Goal: Find contact information: Find contact information

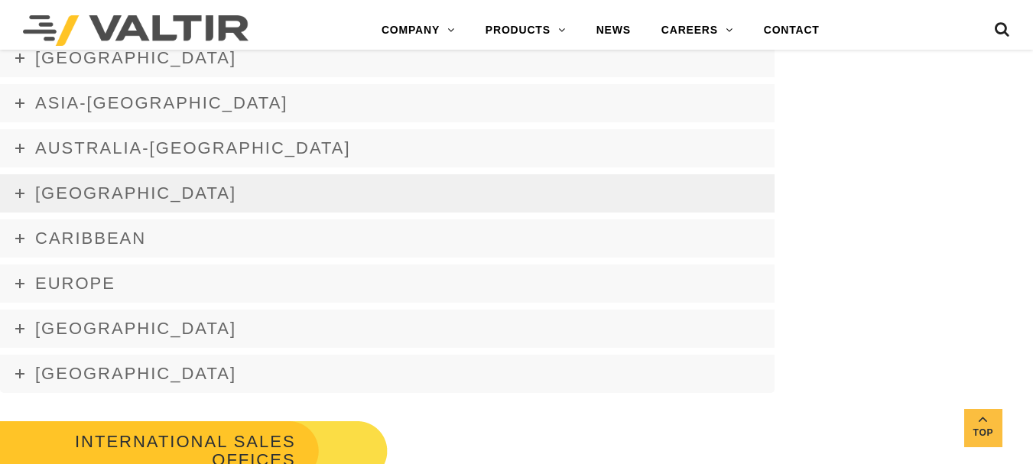
scroll to position [2294, 0]
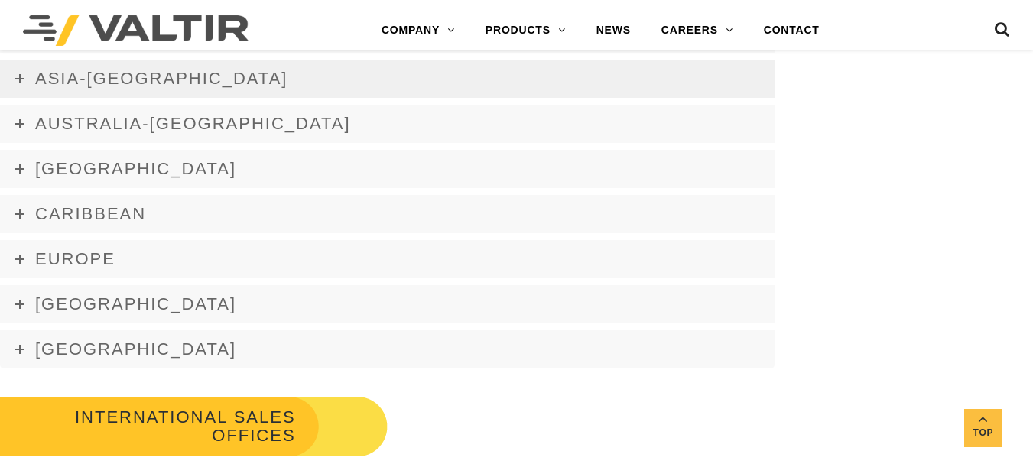
click at [63, 73] on span "Asia-Pacific" at bounding box center [161, 78] width 252 height 19
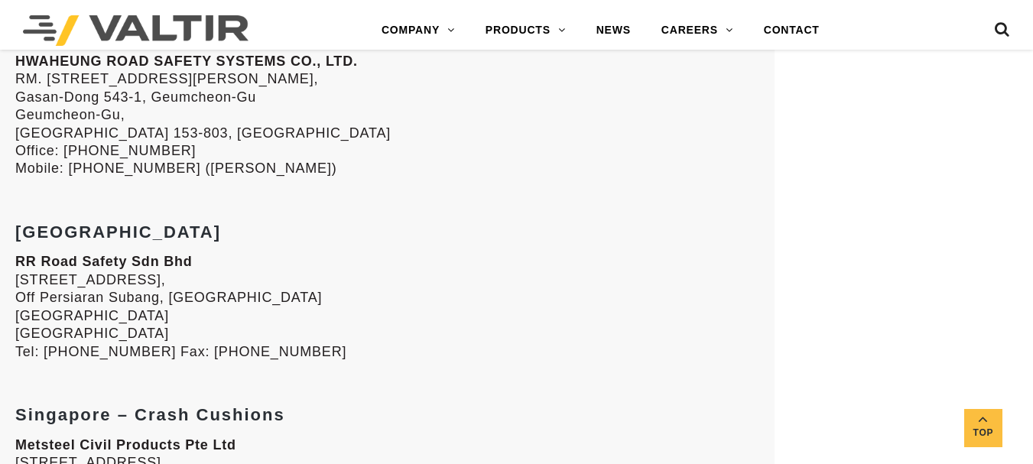
scroll to position [2983, 0]
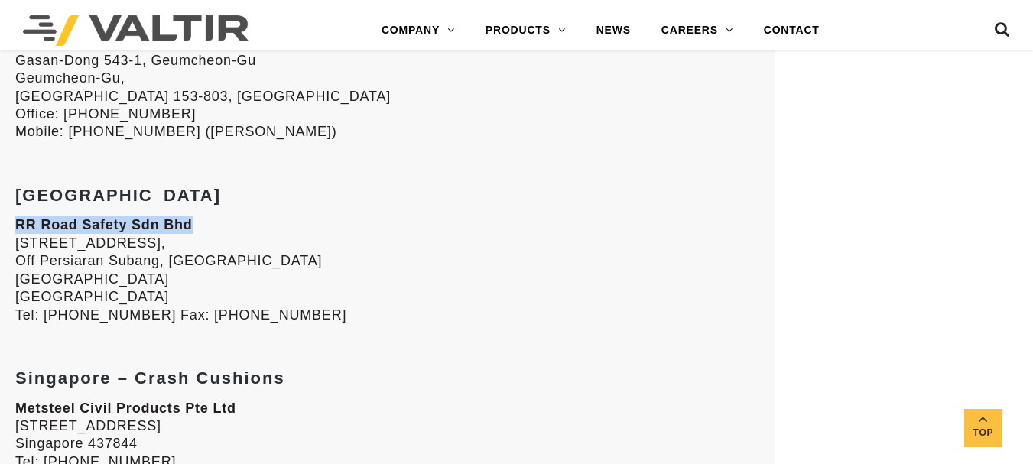
drag, startPoint x: 20, startPoint y: 225, endPoint x: 242, endPoint y: 239, distance: 222.2
click at [234, 234] on p "RR Road Safety Sdn Bhd No. 5B & 6B, Lot 762, Jalan Subang 7, Off Persiaran Suba…" at bounding box center [387, 269] width 744 height 107
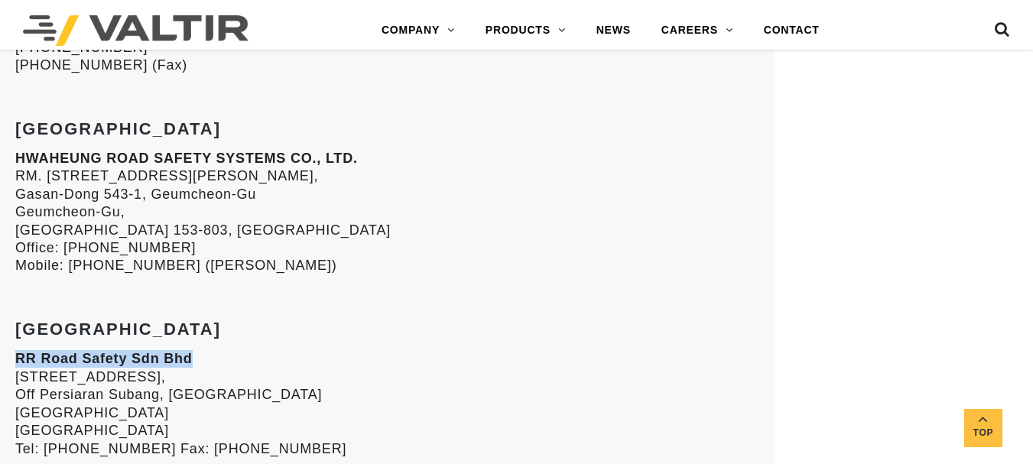
scroll to position [2830, 0]
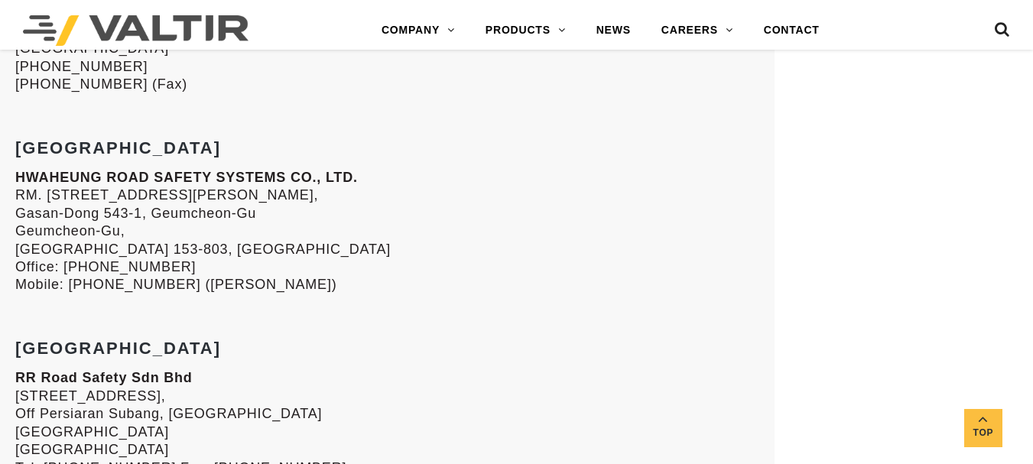
click at [154, 242] on p "HWAHEUNG ROAD SAFETY SYSTEMS CO., LTD. RM. 2107, Daesung D-POLIS B building, Ga…" at bounding box center [387, 231] width 744 height 125
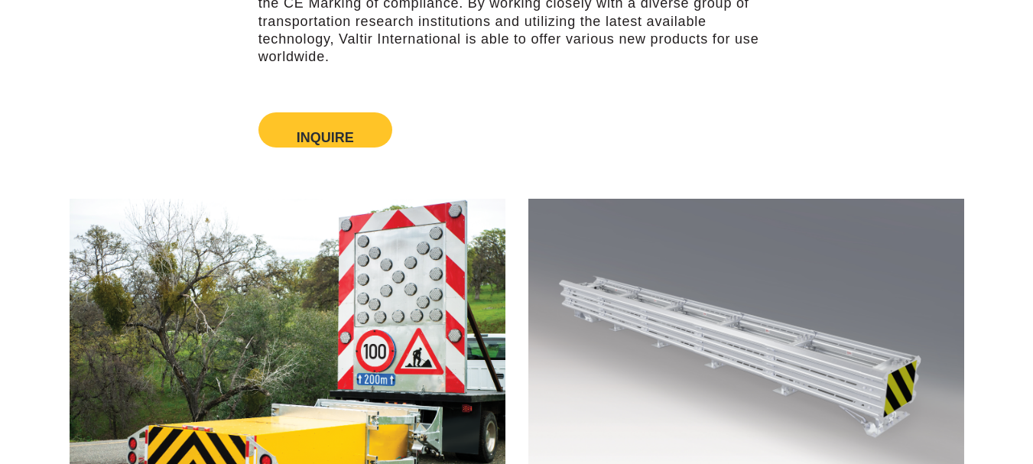
scroll to position [0, 0]
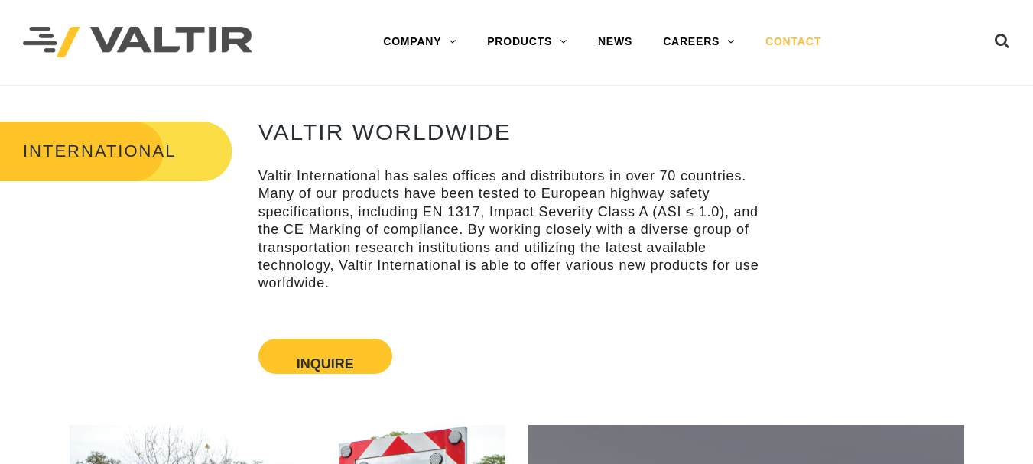
click at [789, 40] on link "CONTACT" at bounding box center [793, 42] width 86 height 31
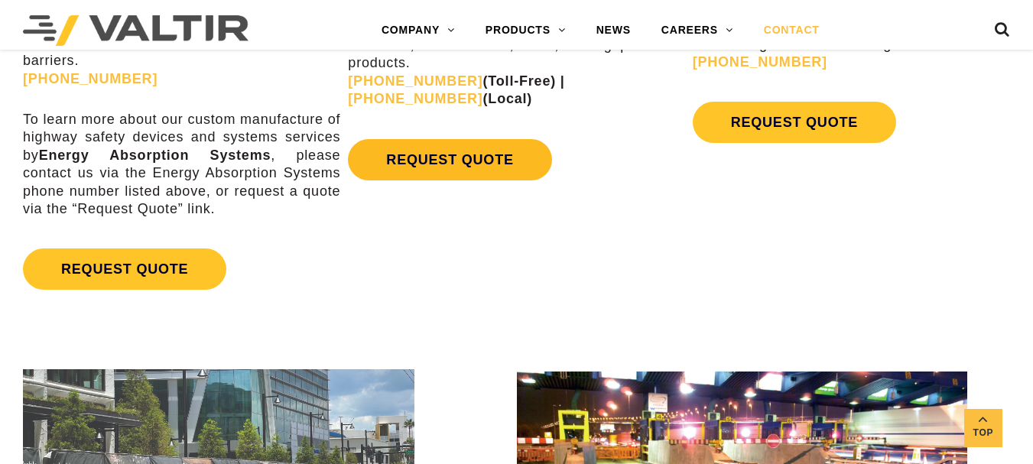
scroll to position [818, 0]
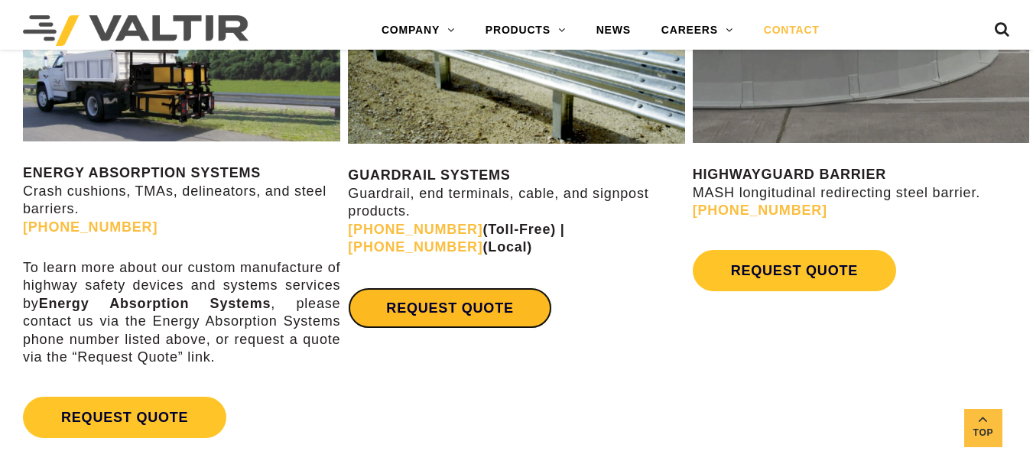
click at [486, 313] on link "REQUEST QUOTE" at bounding box center [449, 308] width 203 height 41
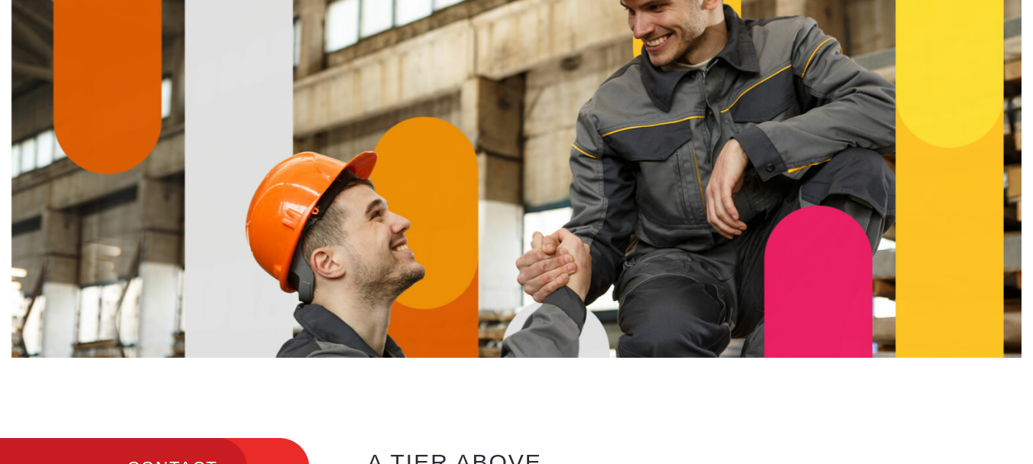
scroll to position [0, 0]
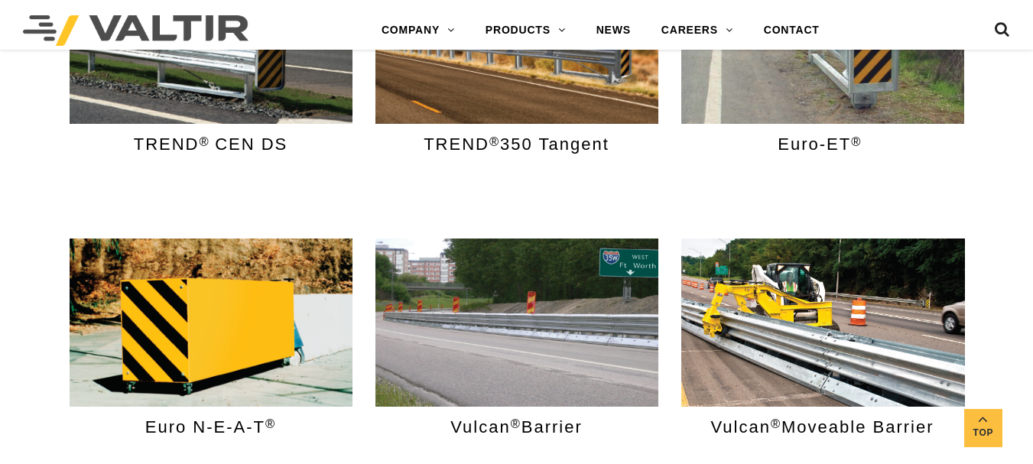
scroll to position [1300, 0]
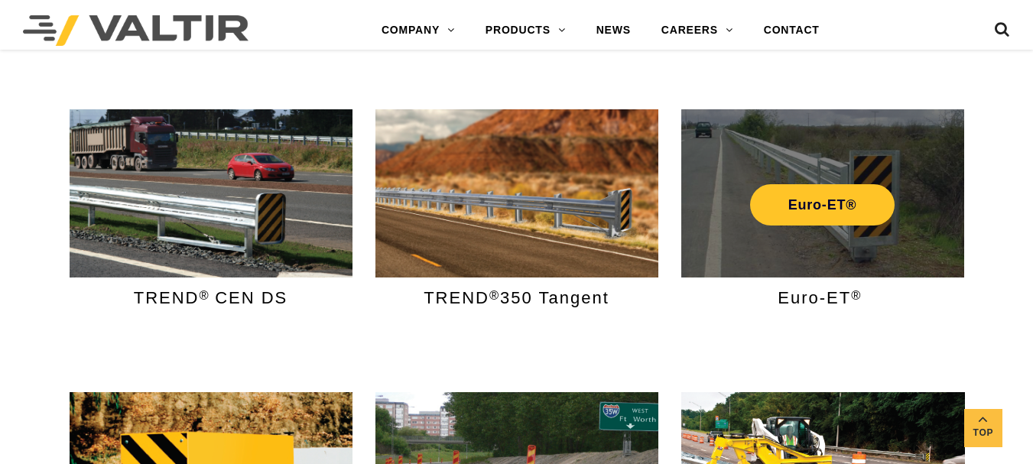
click at [813, 178] on div "Euro-ET®" at bounding box center [823, 205] width 260 height 57
click at [820, 235] on div "Euro-ET®" at bounding box center [822, 193] width 283 height 168
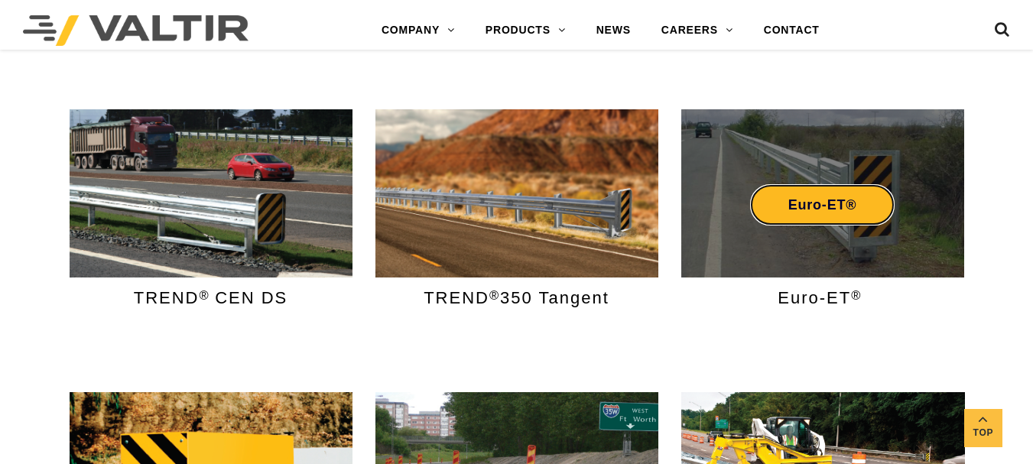
click at [824, 225] on link "Euro-ET®" at bounding box center [822, 204] width 145 height 41
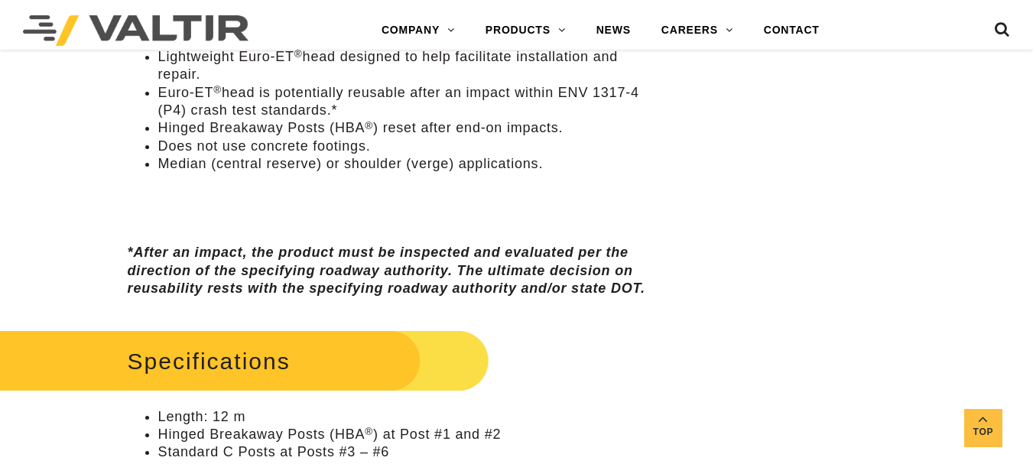
scroll to position [789, 0]
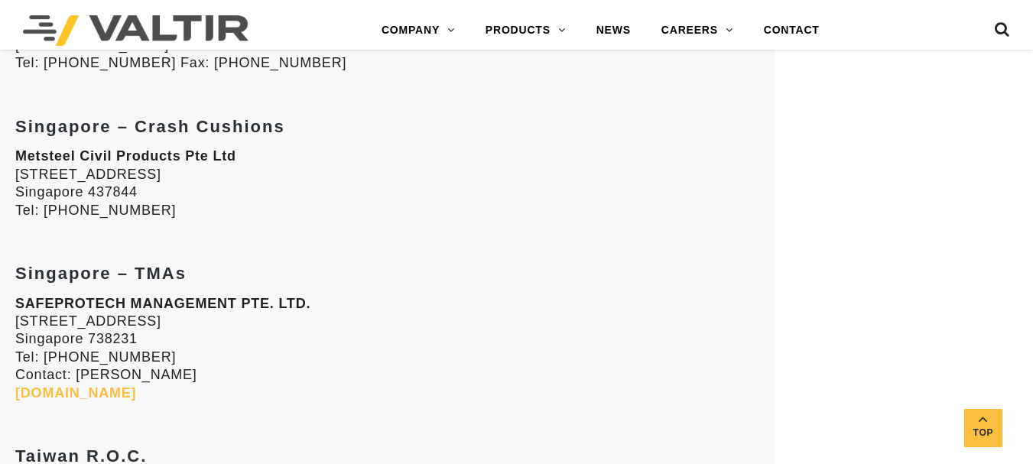
scroll to position [3059, 0]
